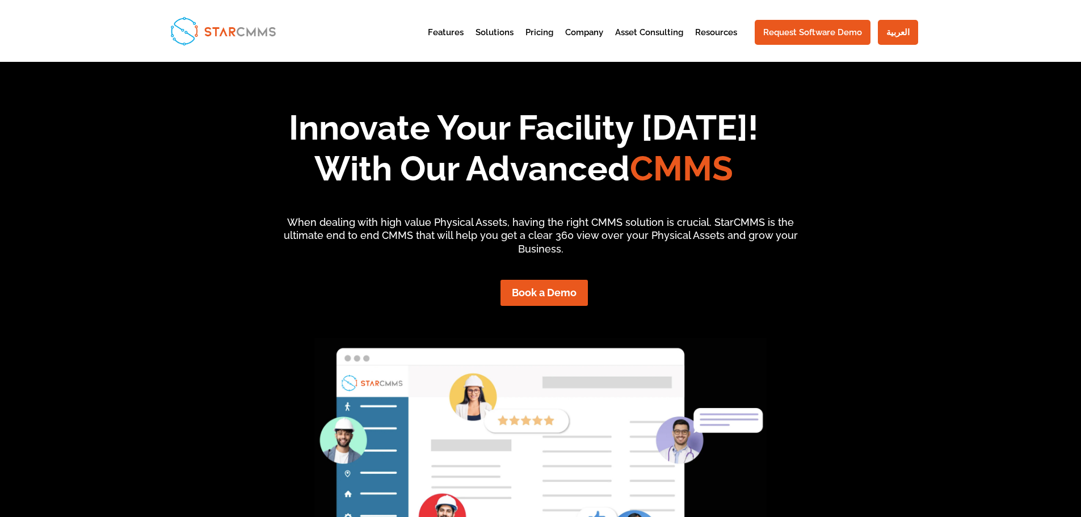
drag, startPoint x: 0, startPoint y: 0, endPoint x: 217, endPoint y: 241, distance: 324.5
click at [214, 228] on div "Innovate Your Facility [DATE]! With Our Advanced CMMS When dealing with high va…" at bounding box center [540, 335] width 753 height 487
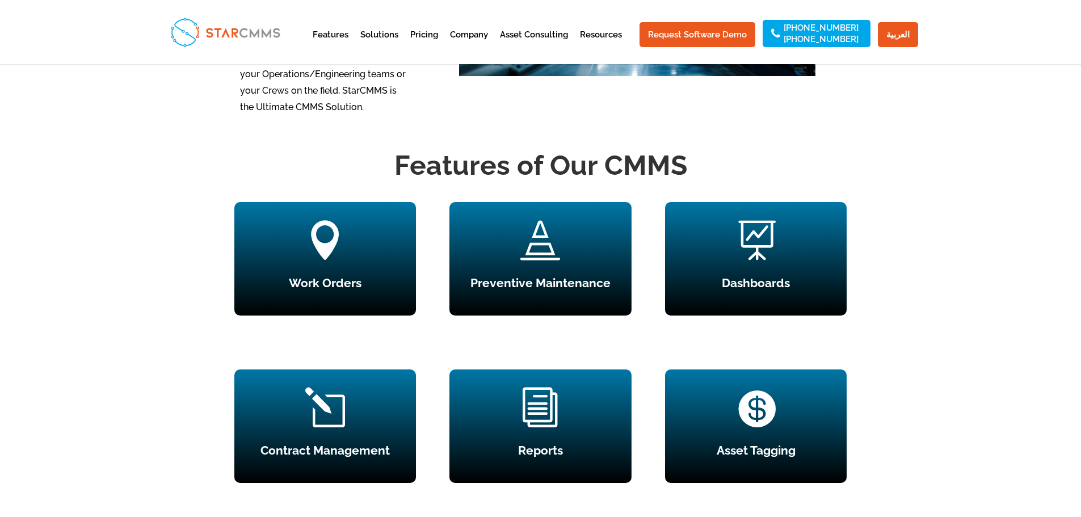
scroll to position [1021, 0]
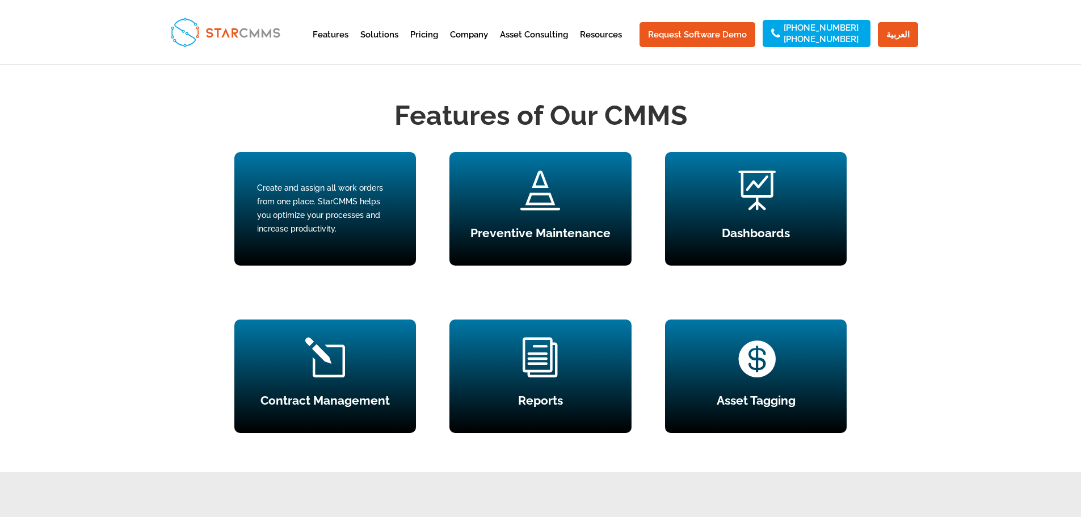
click at [321, 235] on div "Create and assign all work orders from one place. StarCMMS helps you optimize y…" at bounding box center [325, 209] width 136 height 54
click at [307, 235] on div "Create and assign all work orders from one place. StarCMMS helps you optimize y…" at bounding box center [325, 209] width 136 height 54
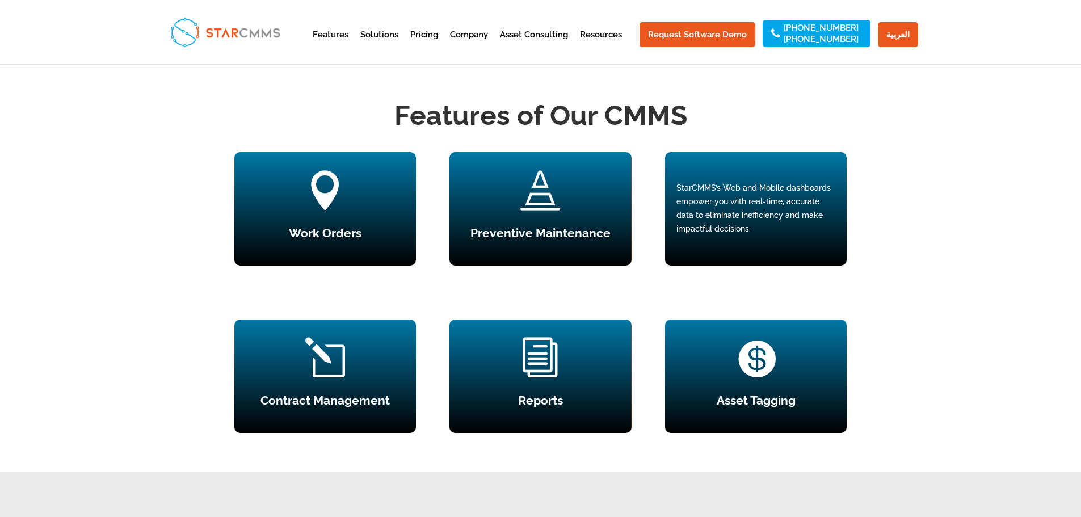
click at [761, 235] on div "StarCMMS’s Web and Mobile dashboards empower you with real-time, accurate data …" at bounding box center [755, 209] width 159 height 54
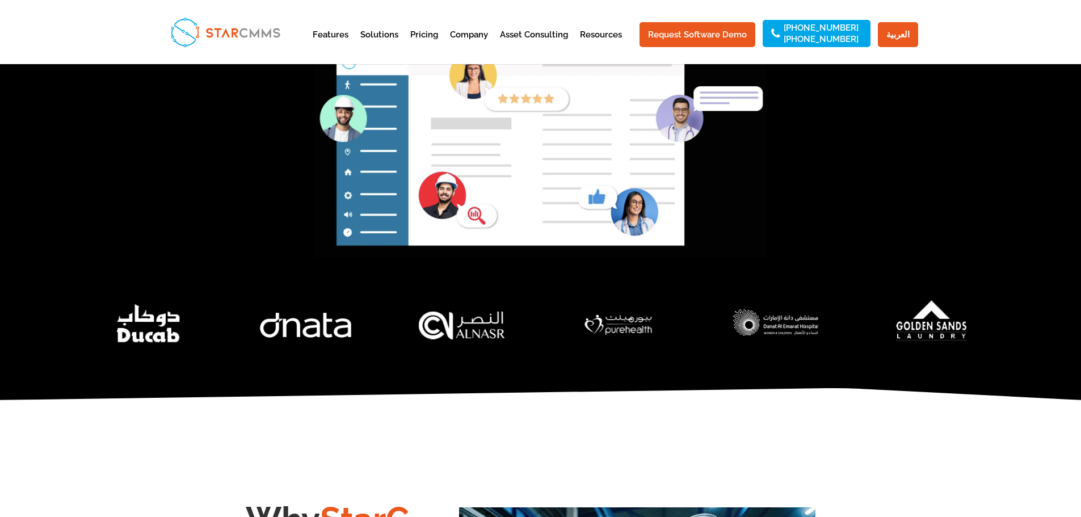
scroll to position [57, 0]
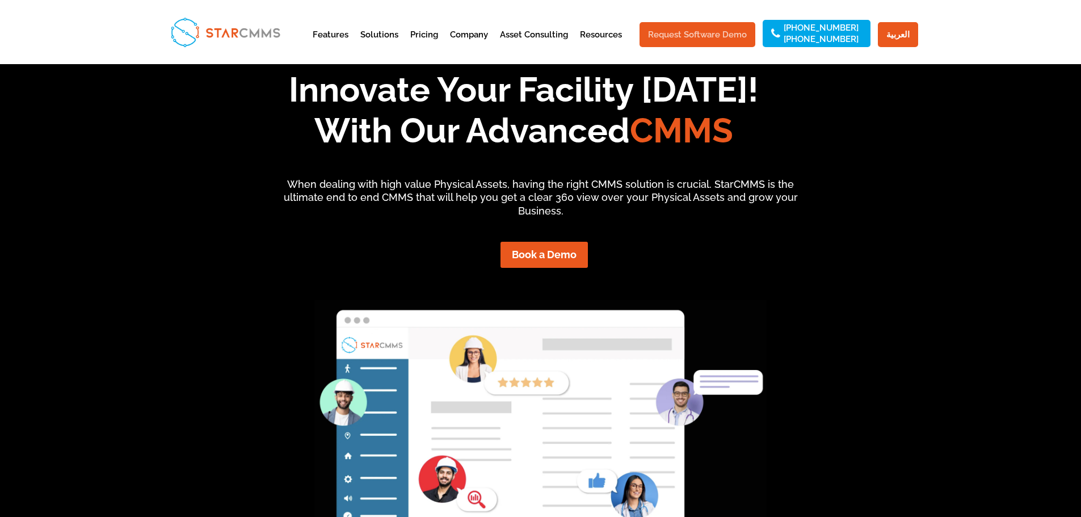
click at [702, 40] on link "Request Software Demo" at bounding box center [697, 34] width 116 height 25
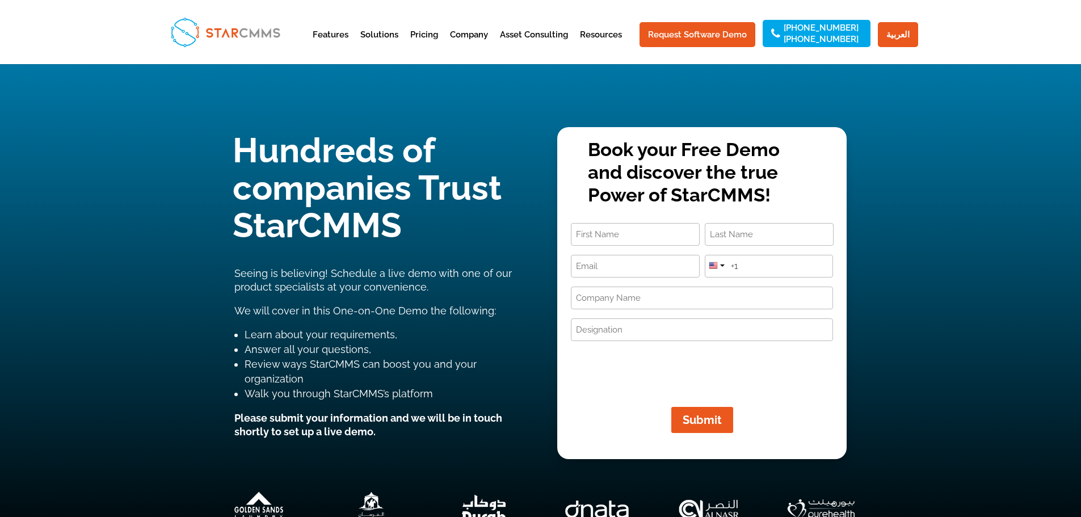
drag, startPoint x: 1011, startPoint y: 199, endPoint x: 1005, endPoint y: 189, distance: 11.5
click at [1011, 199] on div "Hundreds of companies Trust StarCMMS Seeing is believing! Schedule a live demo …" at bounding box center [540, 315] width 1081 height 503
